Goal: Transaction & Acquisition: Purchase product/service

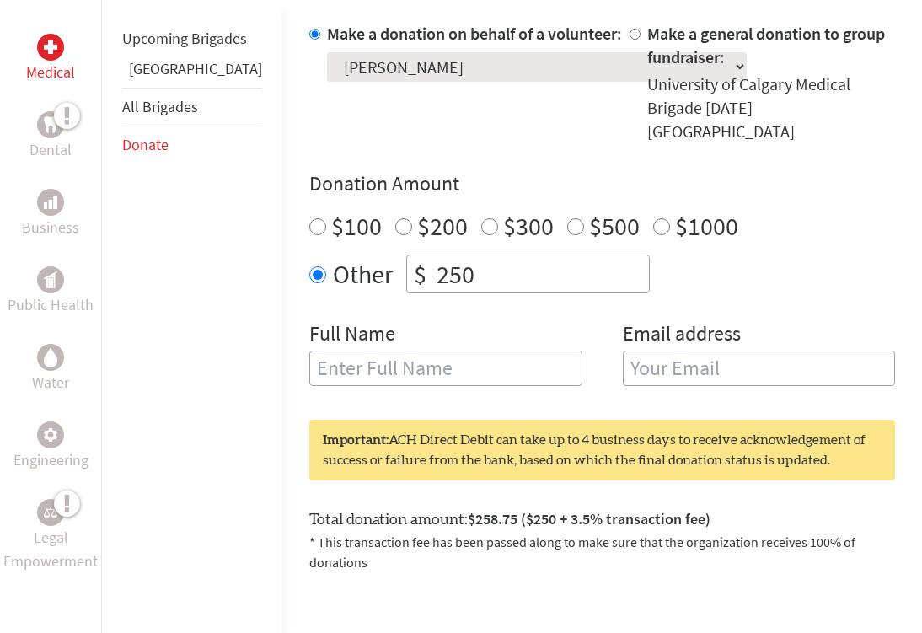
scroll to position [545, 0]
click at [309, 219] on input "$100" at bounding box center [317, 227] width 17 height 17
radio input "true"
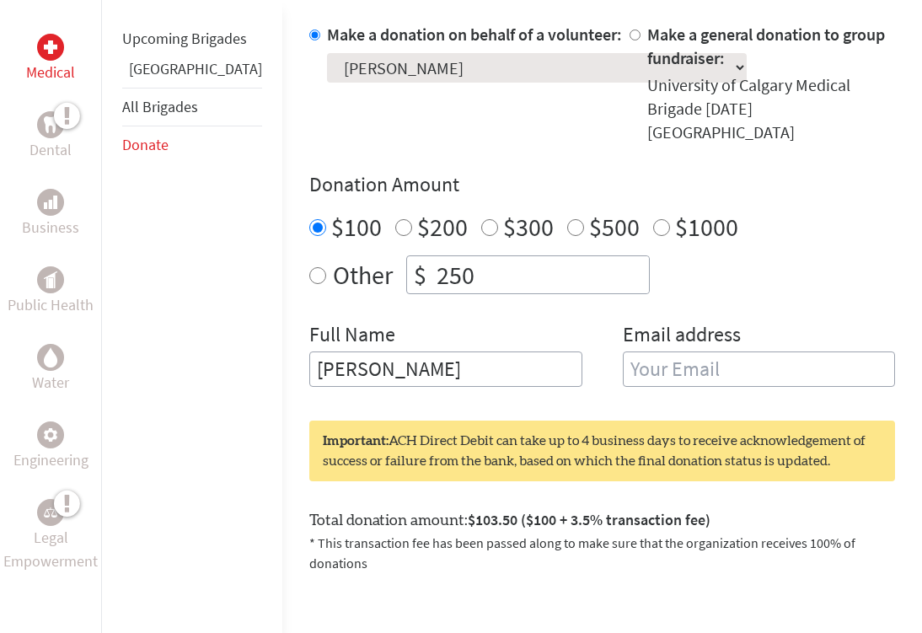
type input "[PERSON_NAME]"
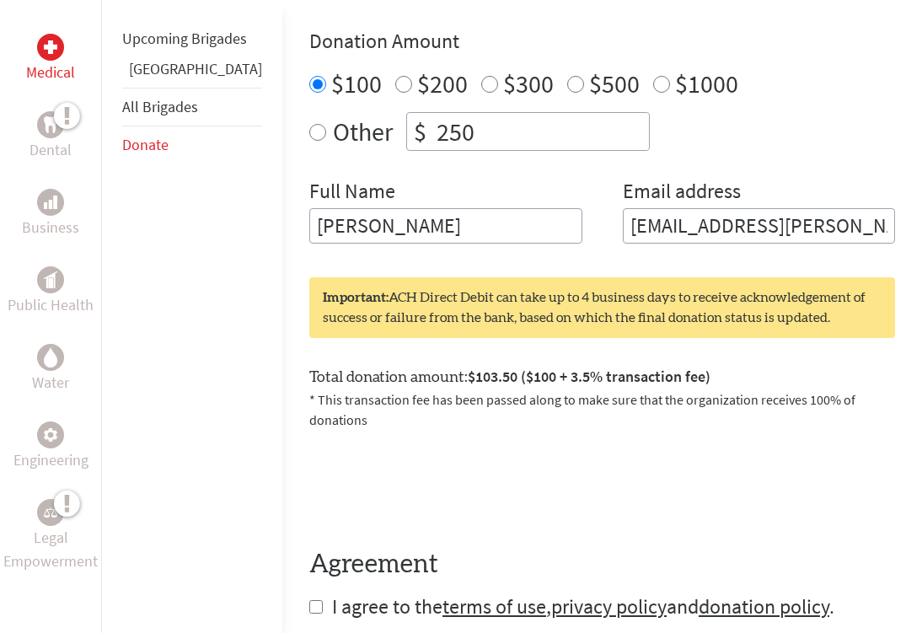
scroll to position [701, 0]
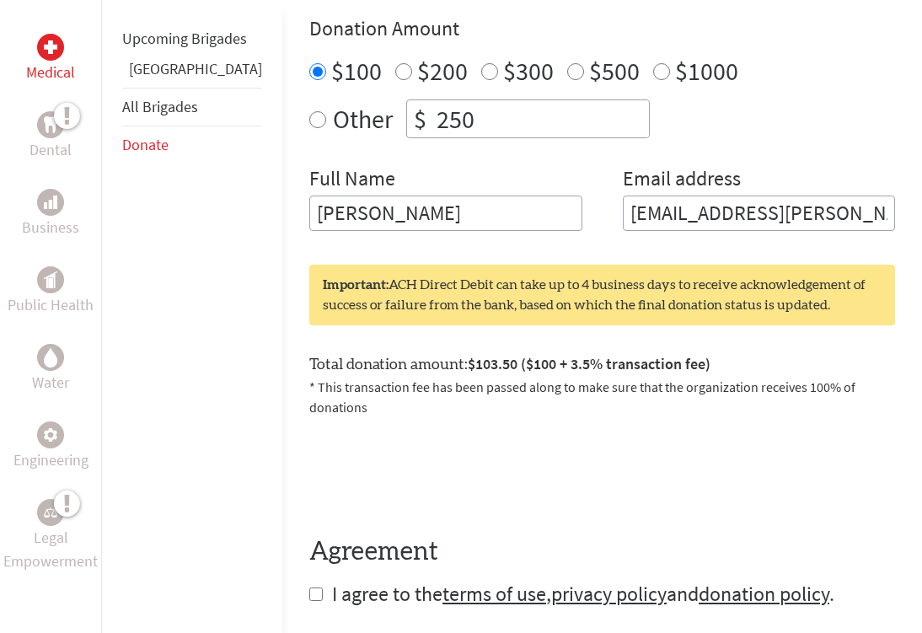
type input "[EMAIL_ADDRESS][PERSON_NAME][DOMAIN_NAME]"
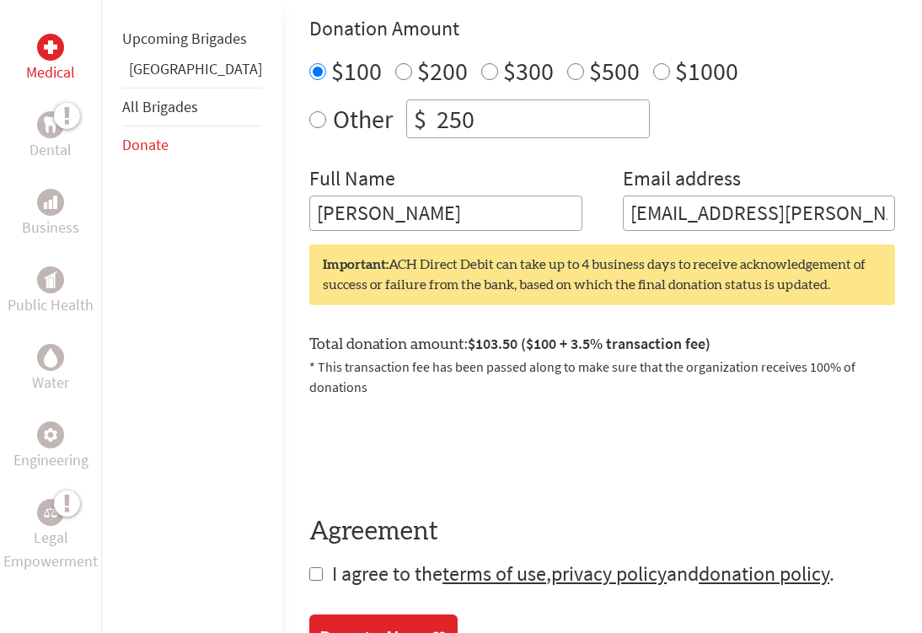
click at [309, 567] on input "checkbox" at bounding box center [315, 573] width 13 height 13
checkbox input "true"
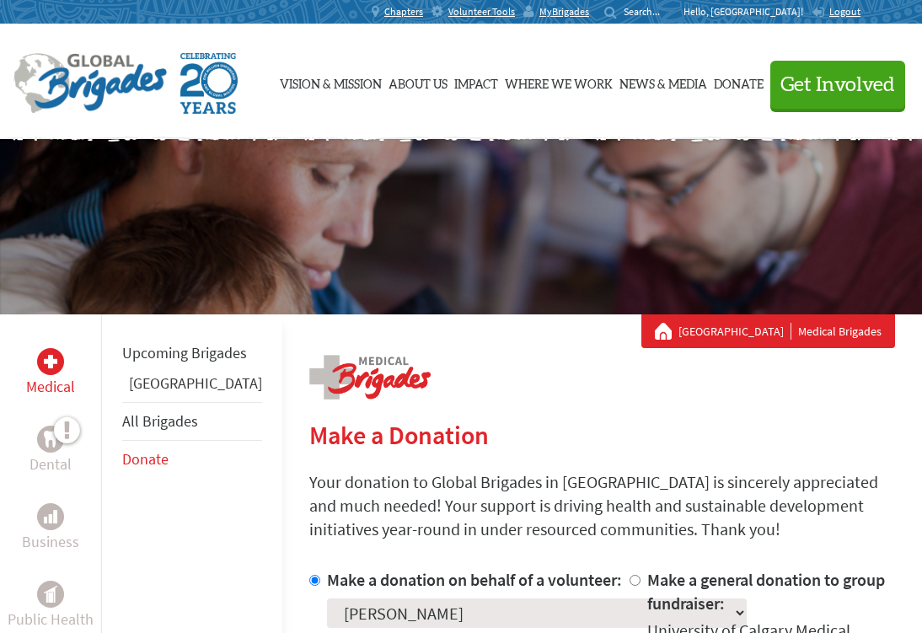
scroll to position [0, 0]
click at [774, 11] on p "Hello, [GEOGRAPHIC_DATA]!" at bounding box center [747, 11] width 128 height 13
click at [589, 13] on span "MyBrigades" at bounding box center [564, 11] width 50 height 13
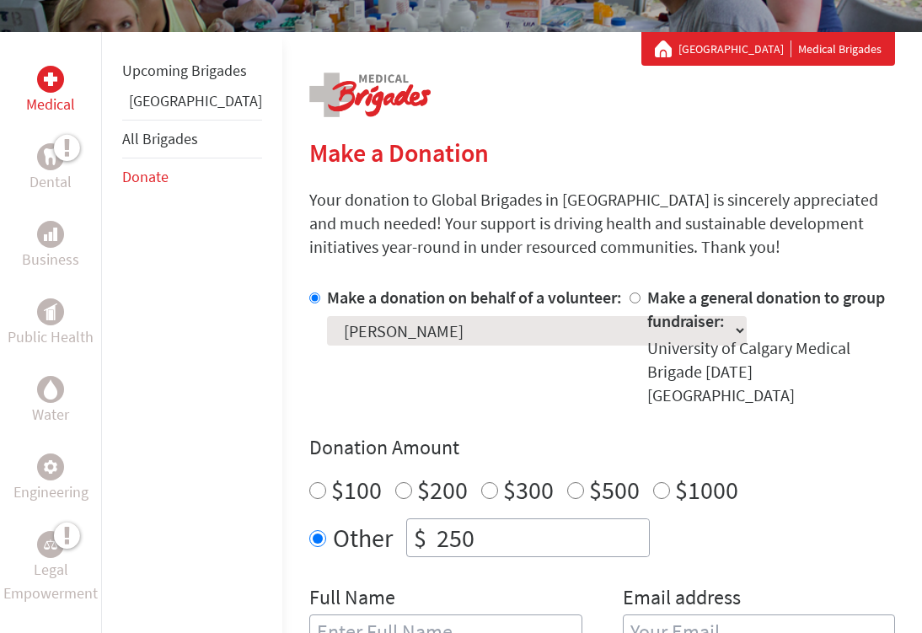
scroll to position [315, 0]
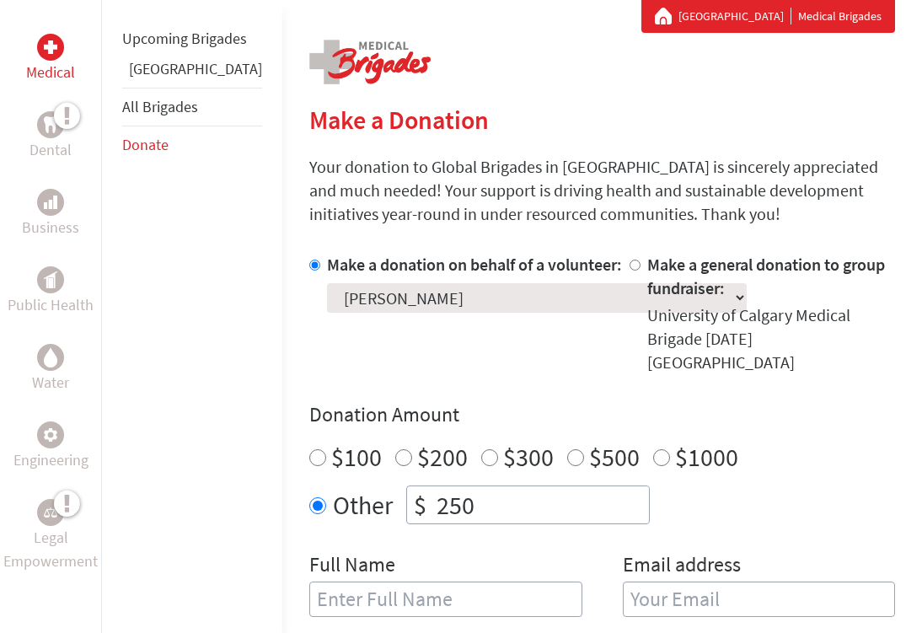
click at [309, 449] on input "$100" at bounding box center [317, 457] width 17 height 17
radio input "true"
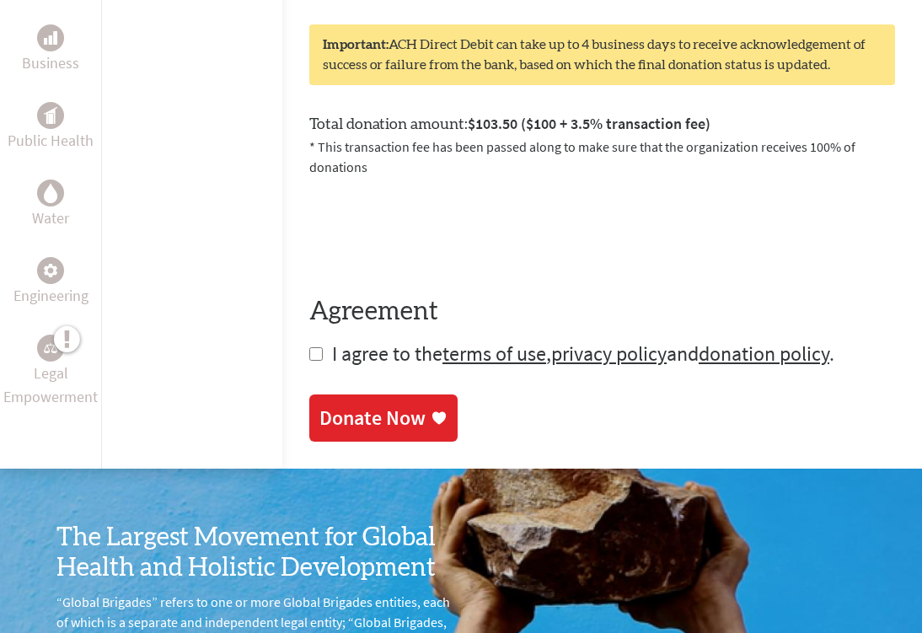
scroll to position [942, 0]
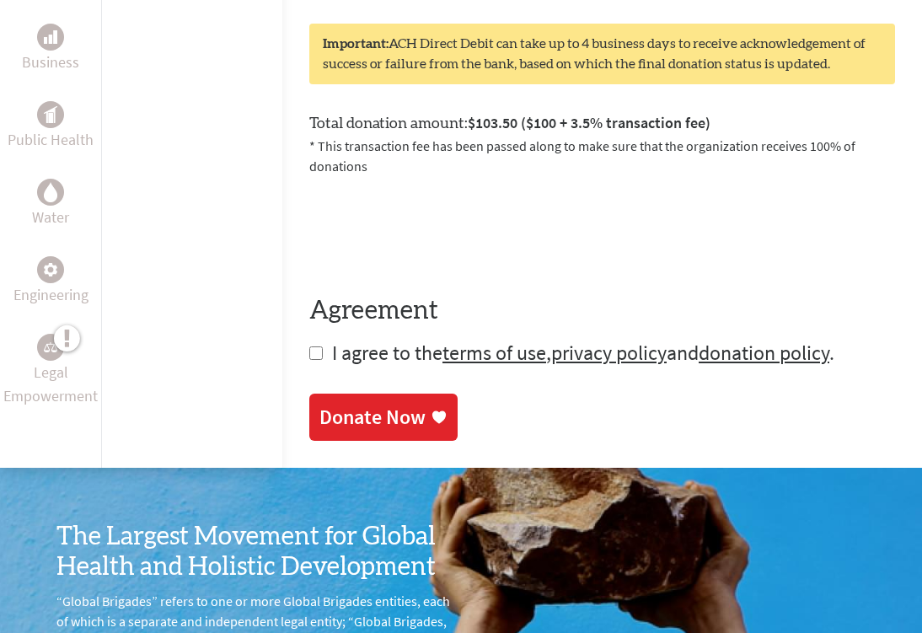
click at [309, 346] on input "checkbox" at bounding box center [315, 352] width 13 height 13
checkbox input "true"
click at [319, 405] on div "Donate Now" at bounding box center [372, 418] width 106 height 27
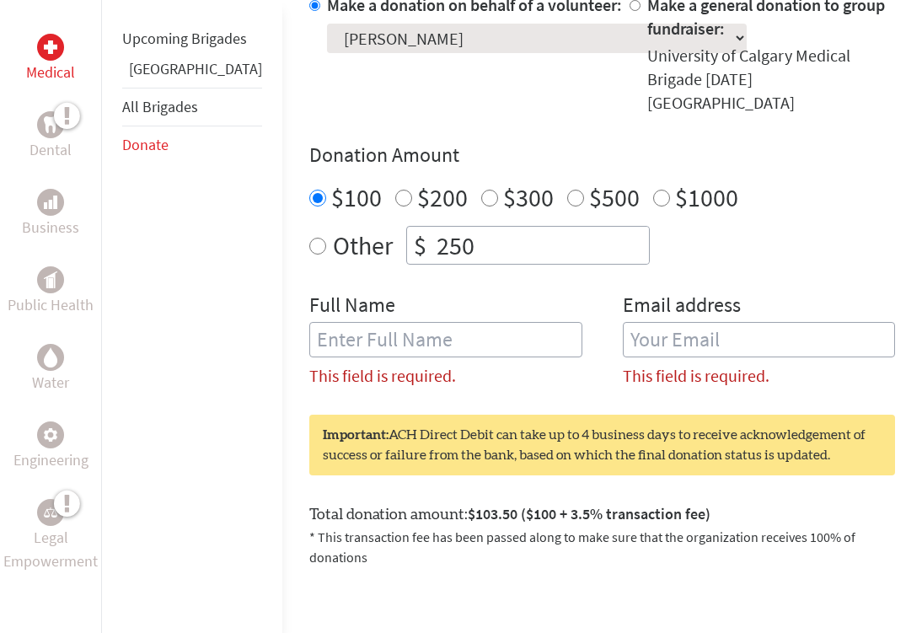
scroll to position [561, 0]
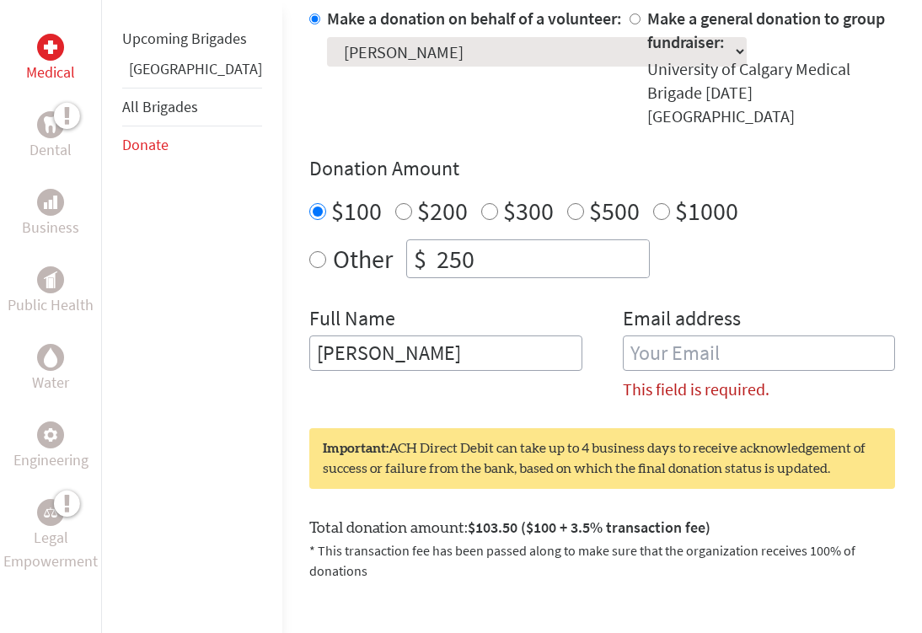
type input "[PERSON_NAME]"
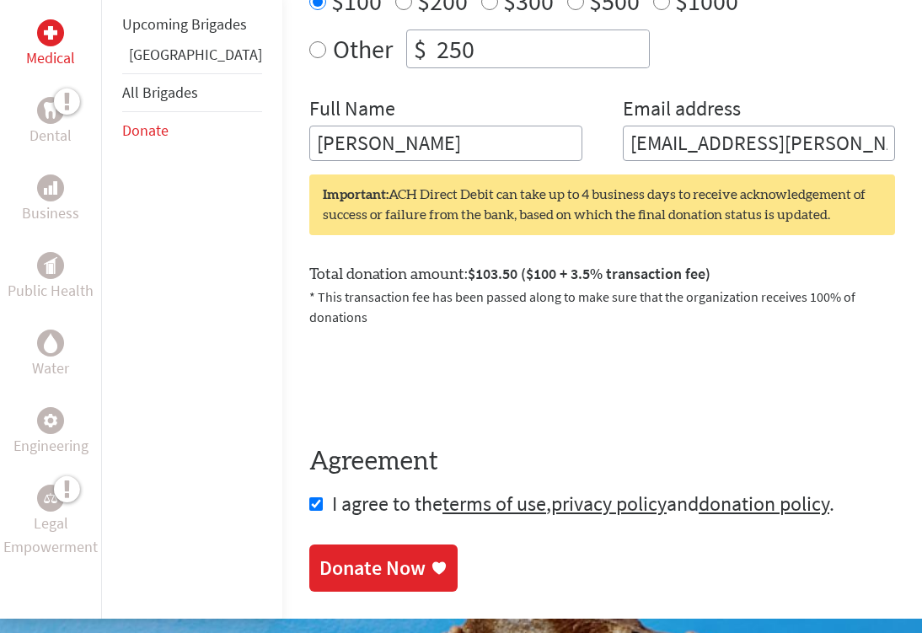
scroll to position [779, 0]
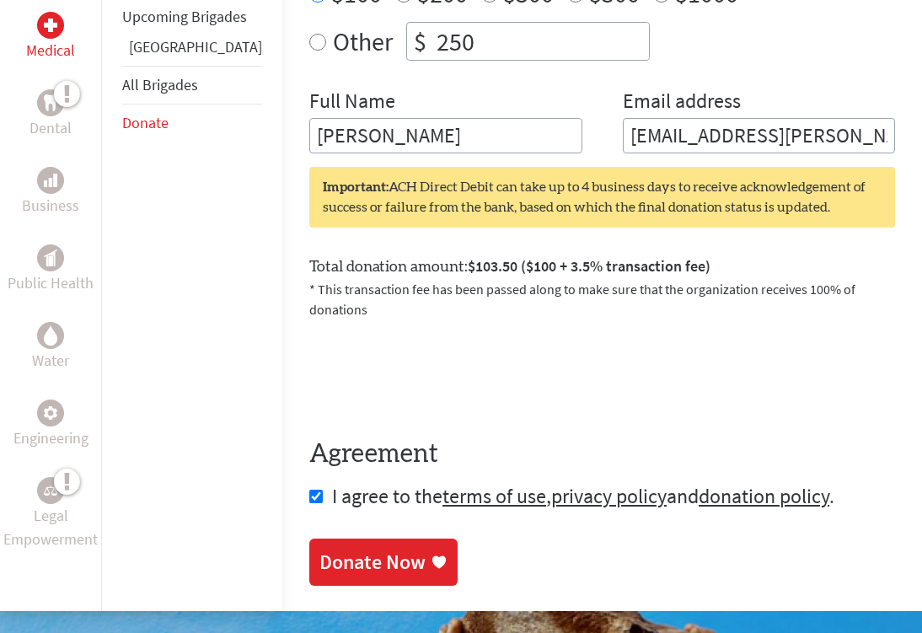
type input "[EMAIL_ADDRESS][PERSON_NAME][DOMAIN_NAME]"
click at [345, 549] on div "Donate Now" at bounding box center [372, 562] width 106 height 27
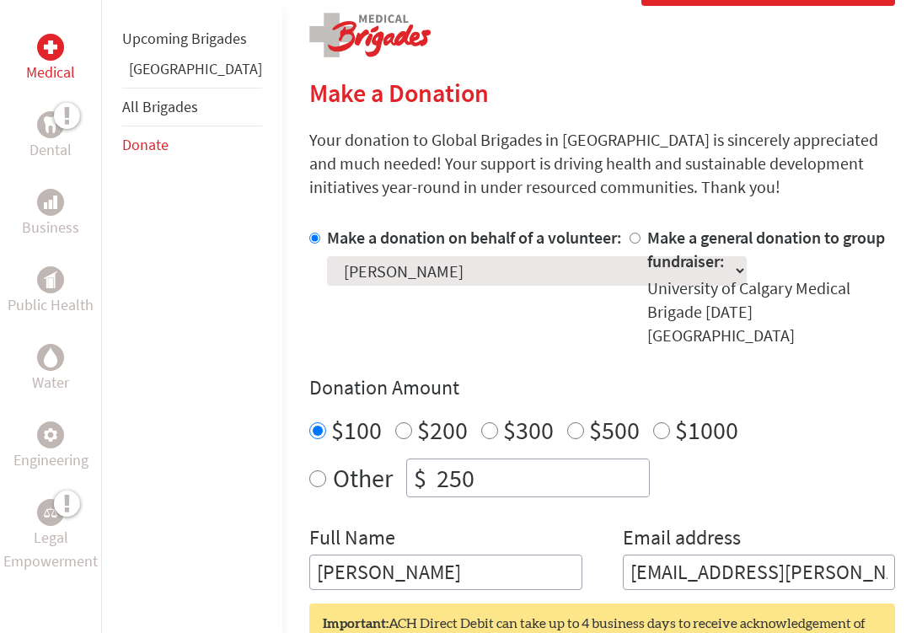
scroll to position [400, 0]
